Goal: Learn about a topic: Learn about a topic

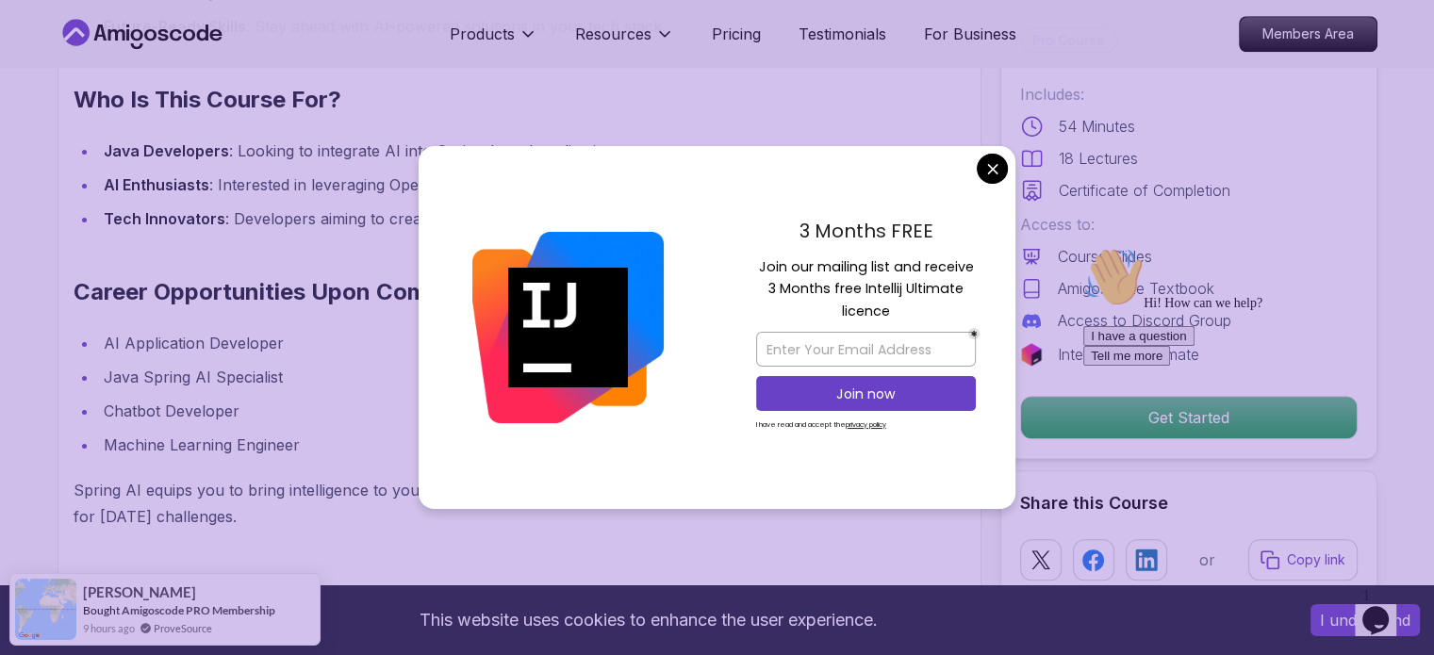
scroll to position [1643, 0]
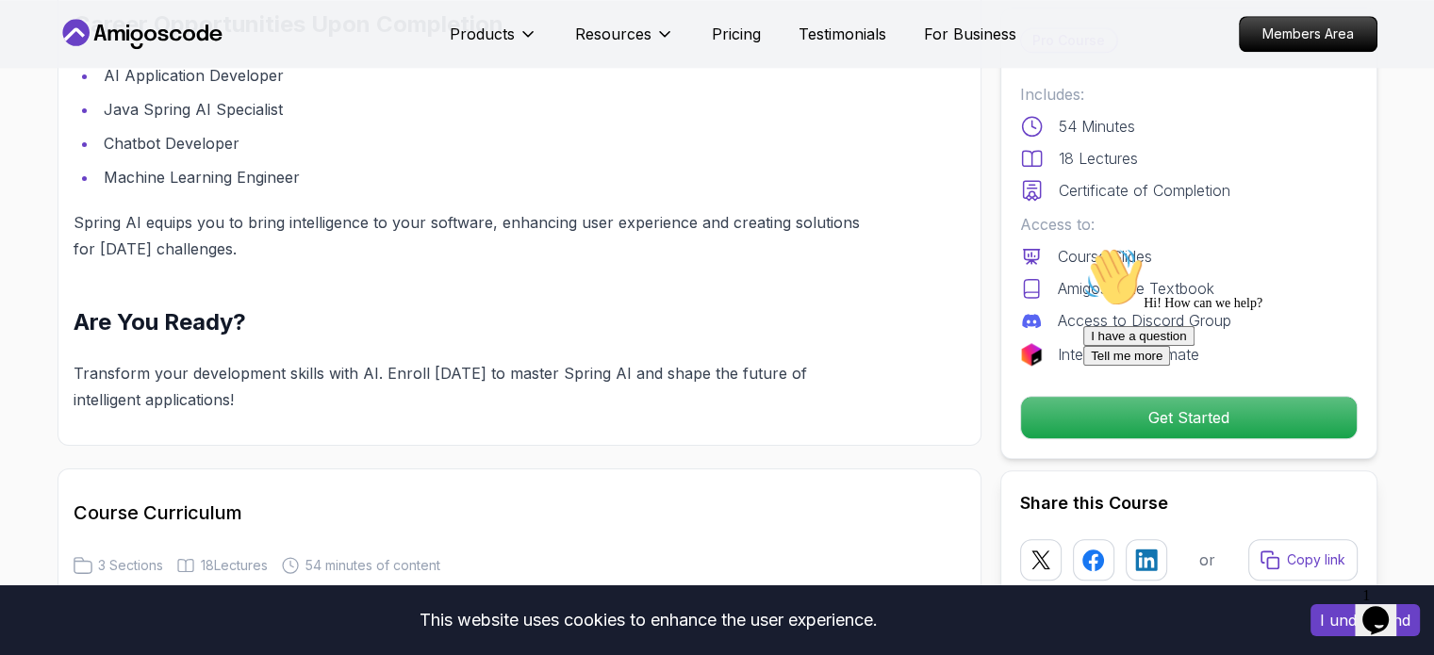
scroll to position [1911, 0]
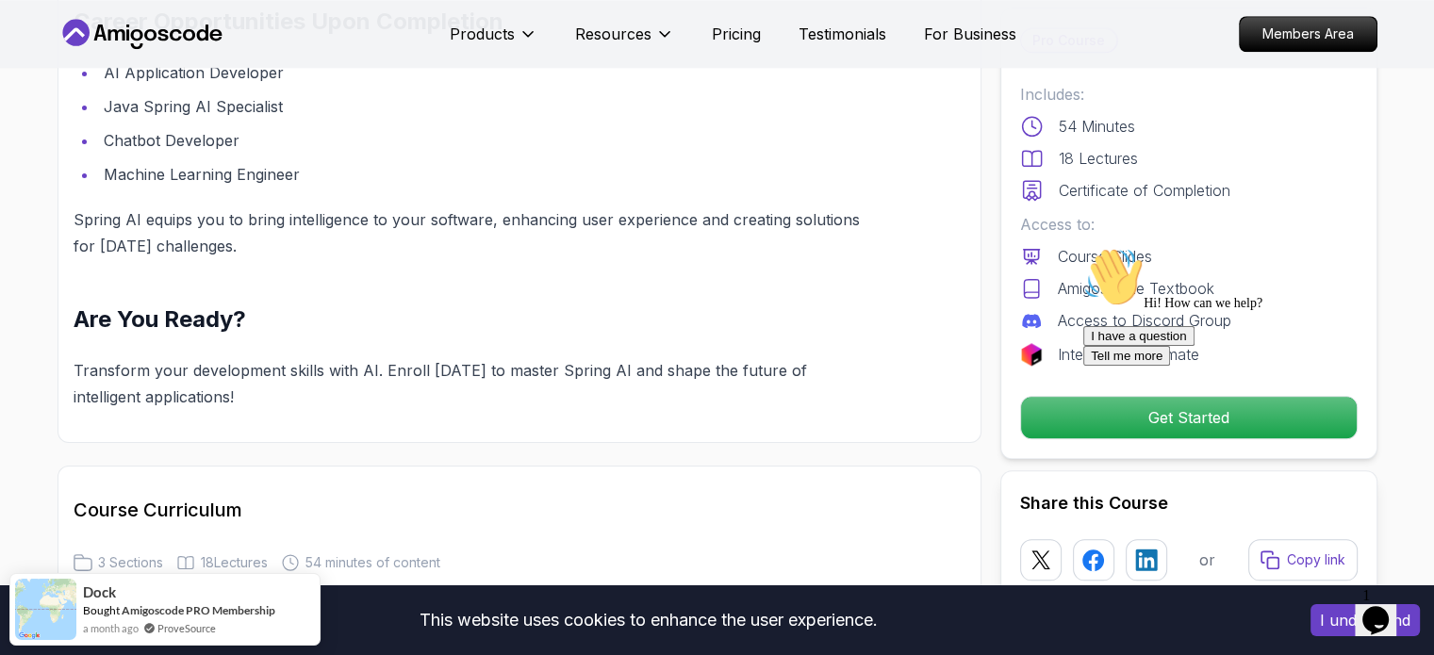
click at [1195, 346] on button "I have a question" at bounding box center [1139, 336] width 111 height 20
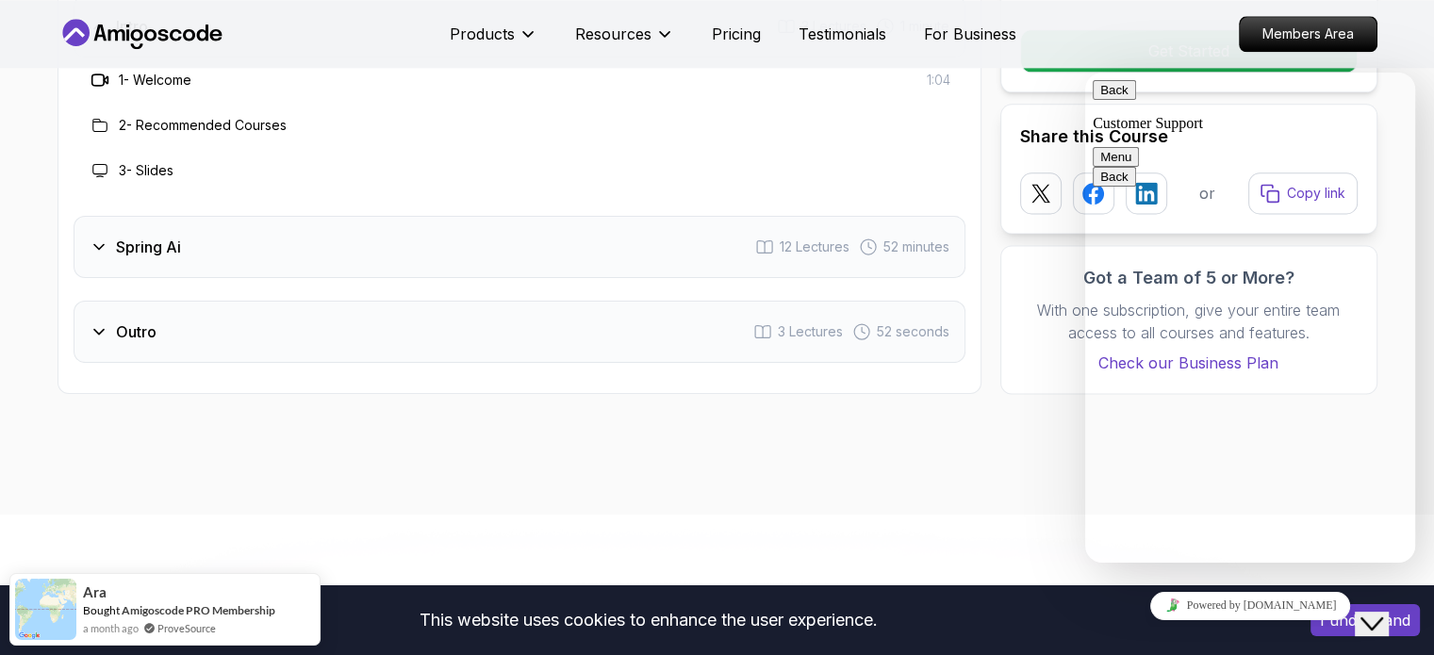
scroll to position [2512, 0]
click at [719, 231] on div "Spring Ai 12 Lectures 52 minutes" at bounding box center [520, 246] width 892 height 62
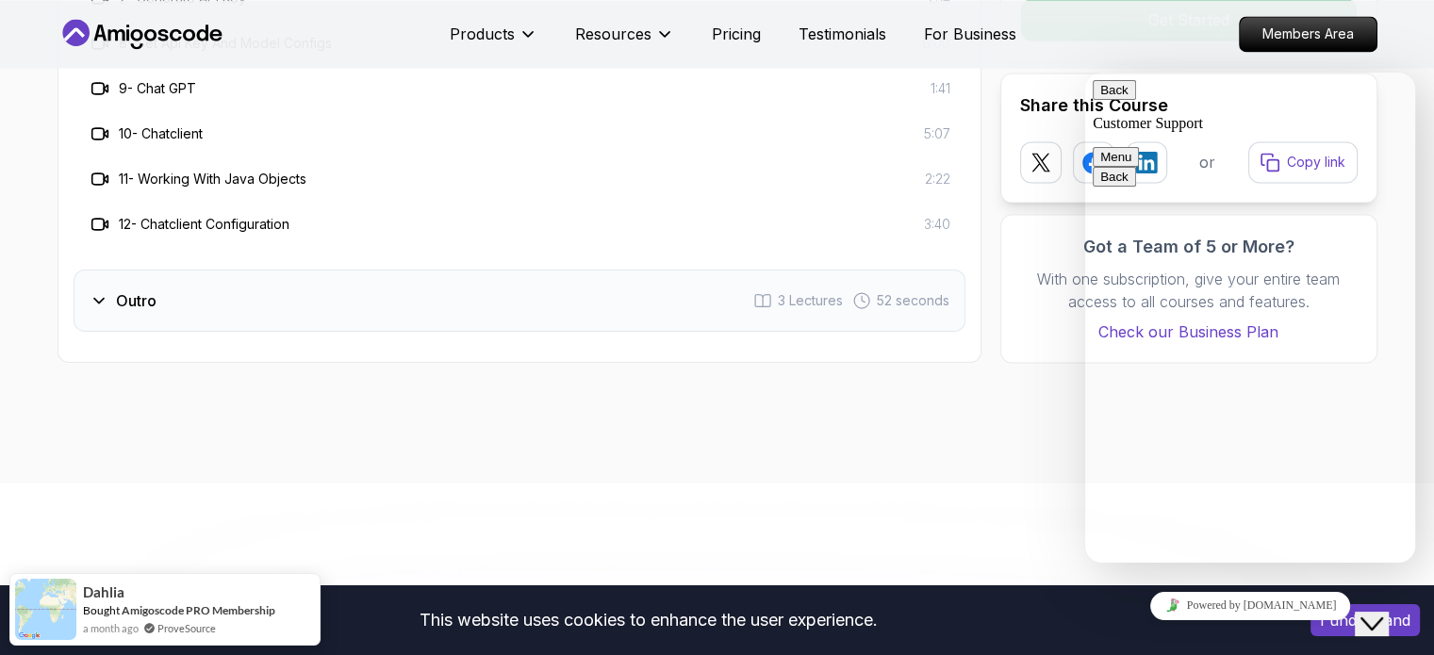
scroll to position [2956, 0]
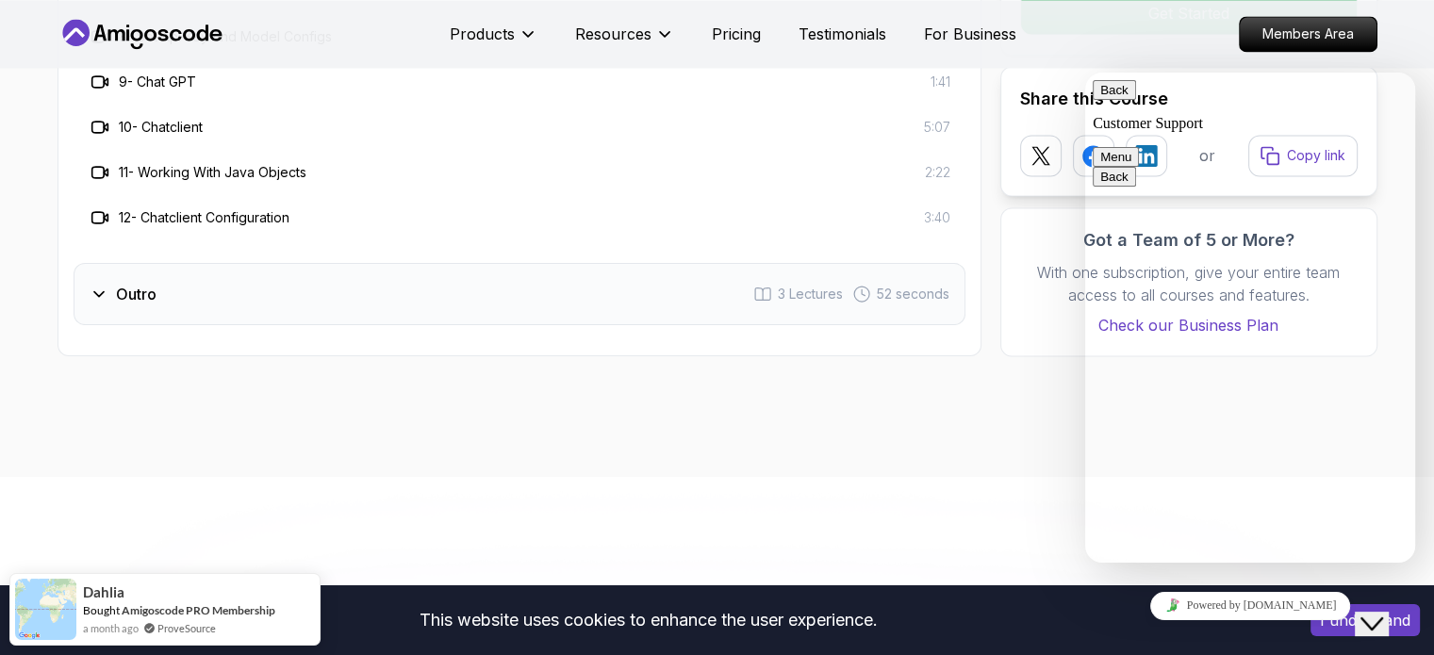
click at [320, 306] on div "Outro 3 Lectures 52 seconds" at bounding box center [520, 294] width 892 height 62
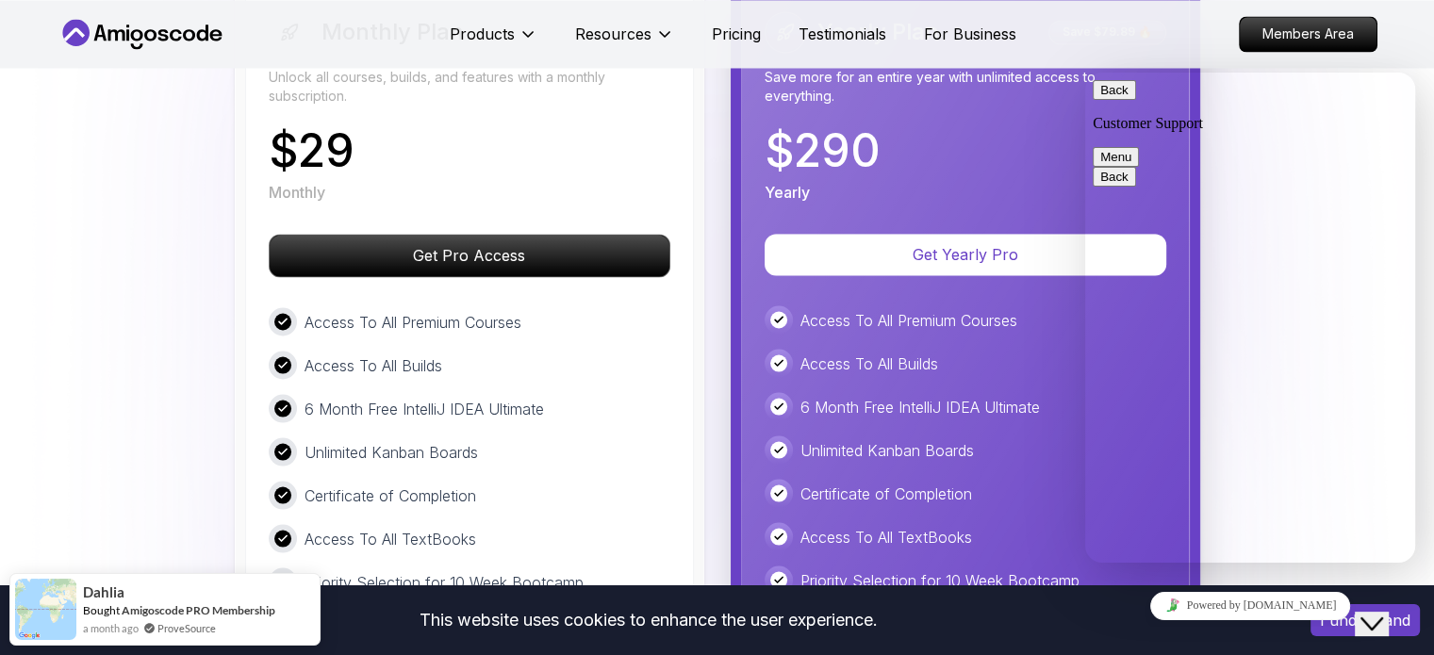
scroll to position [3323, 0]
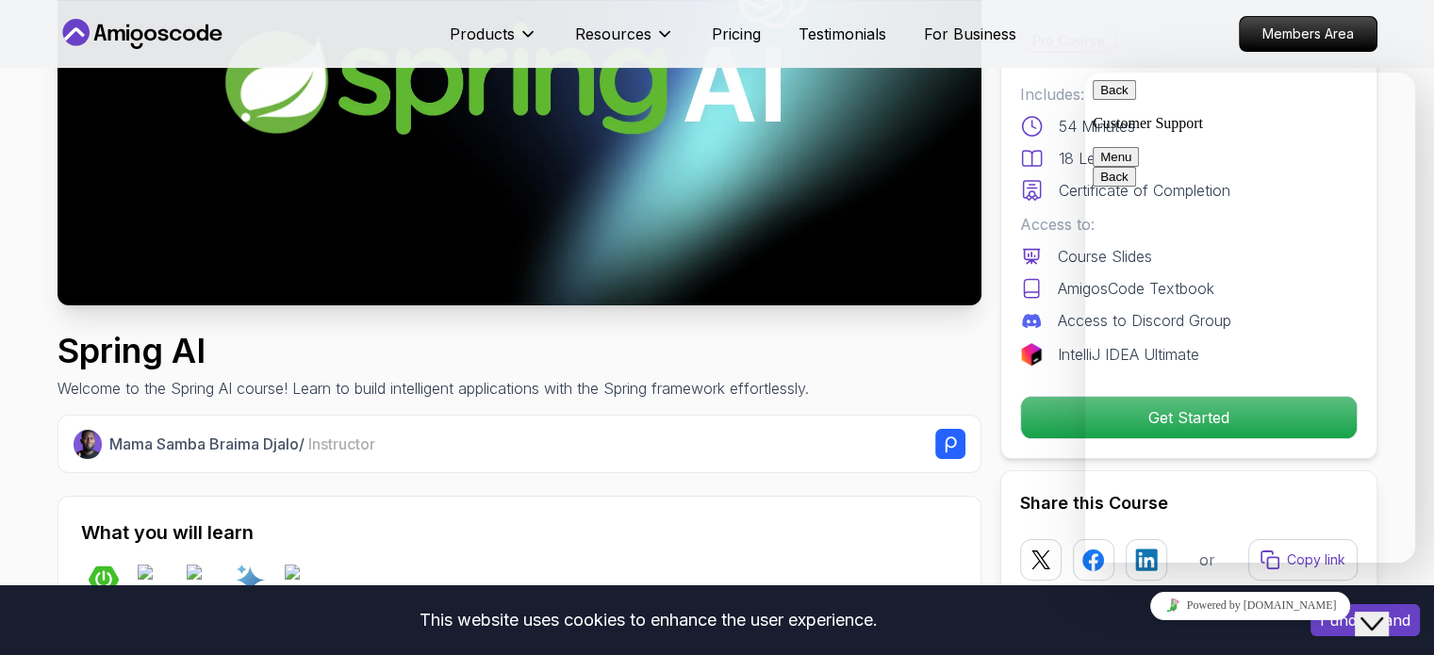
scroll to position [377, 0]
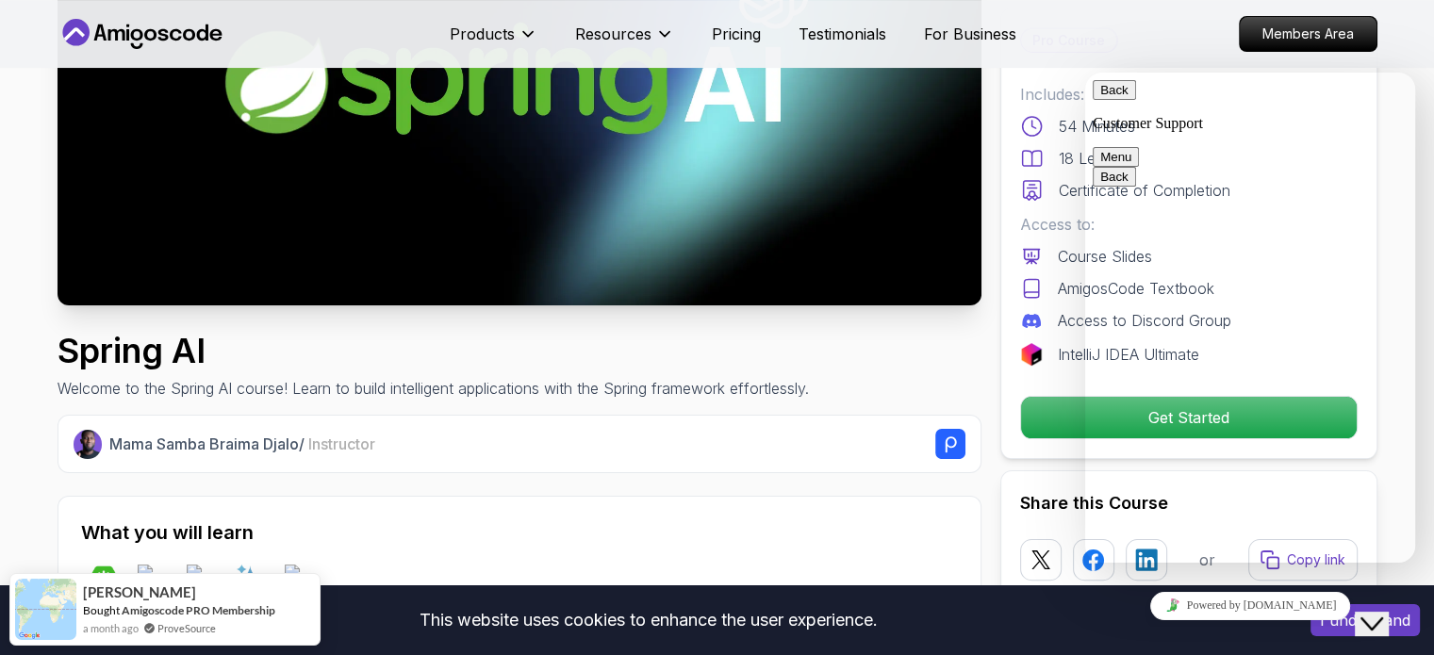
click at [1123, 96] on button "Back" at bounding box center [1114, 90] width 43 height 20
click at [1086, 74] on div "Pro Course Includes: 54 Minutes 18 Lectures Certificate of Completion Access to…" at bounding box center [1189, 234] width 377 height 452
click at [1039, 57] on nav "Products Resources Pricing Testimonials For Business Members Area" at bounding box center [718, 34] width 1320 height 68
click at [1366, 613] on div "Close Chat This icon closes the chat window." at bounding box center [1372, 624] width 23 height 23
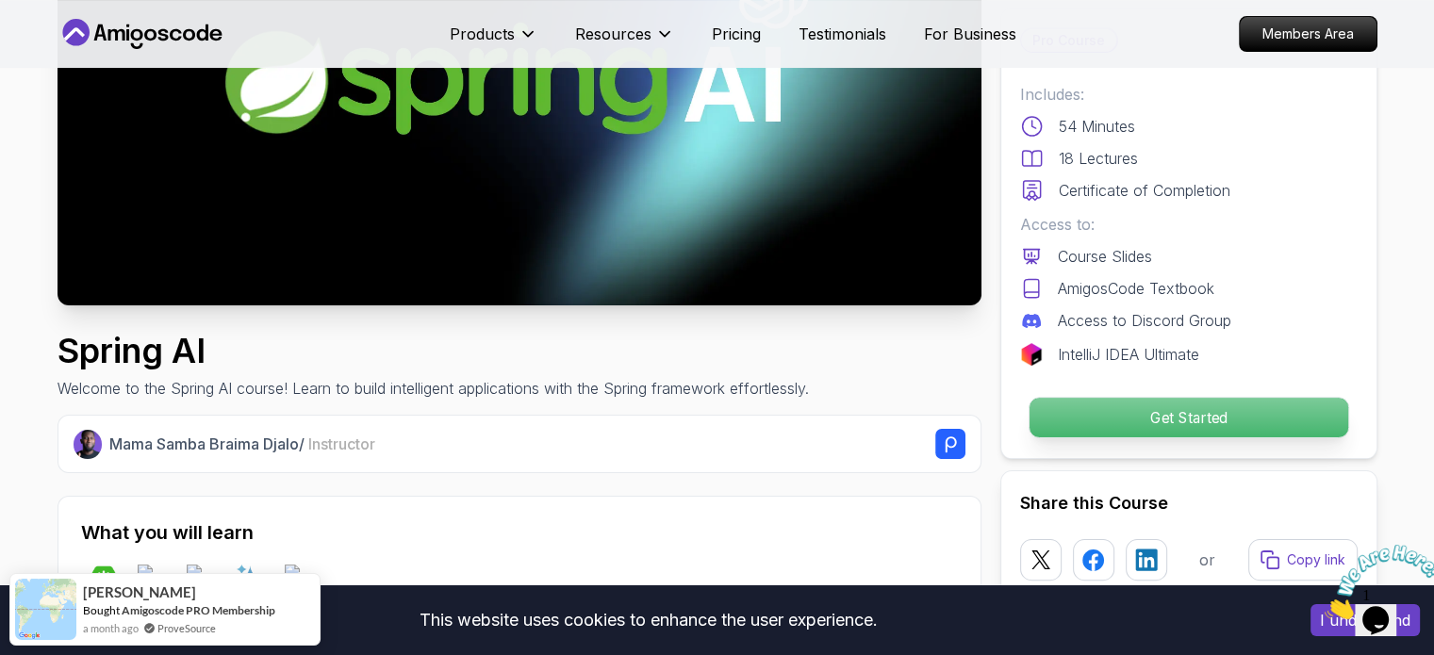
click at [1250, 419] on p "Get Started" at bounding box center [1188, 418] width 319 height 40
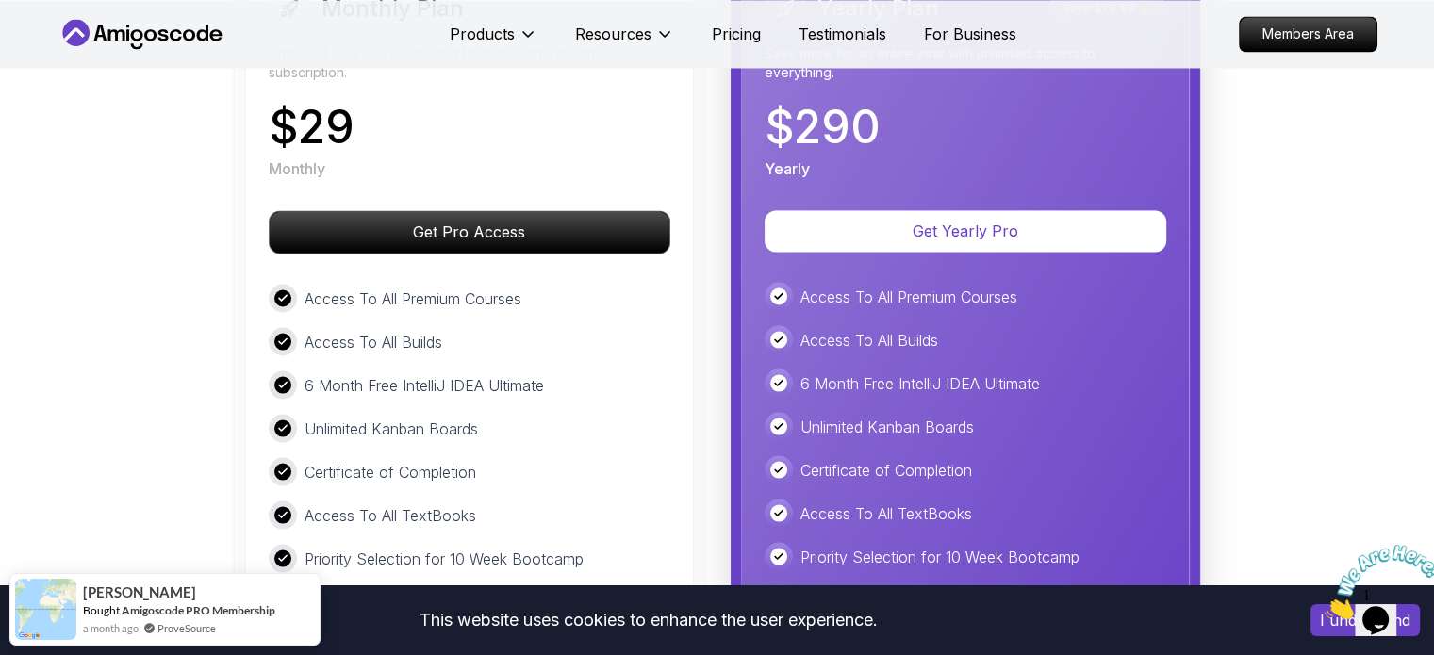
scroll to position [3348, 0]
